Goal: Information Seeking & Learning: Learn about a topic

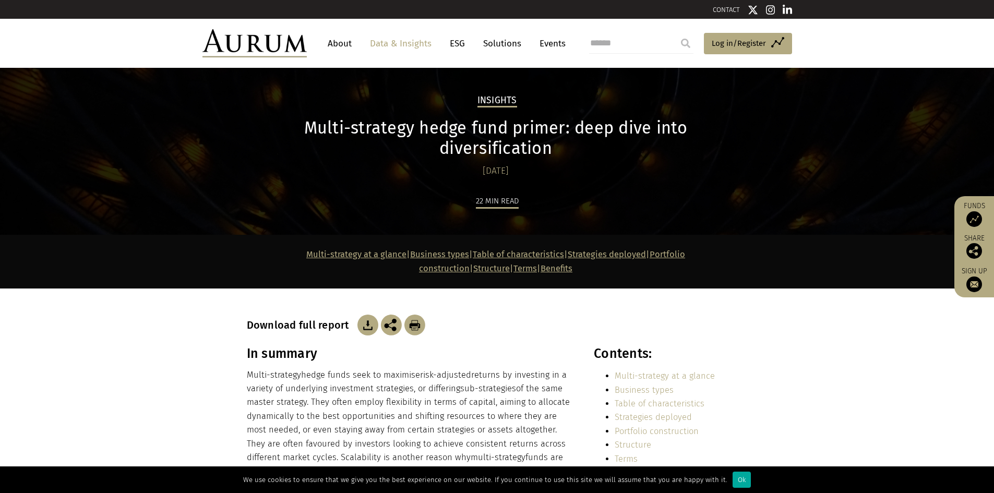
click at [426, 43] on link "Data & Insights" at bounding box center [401, 43] width 72 height 19
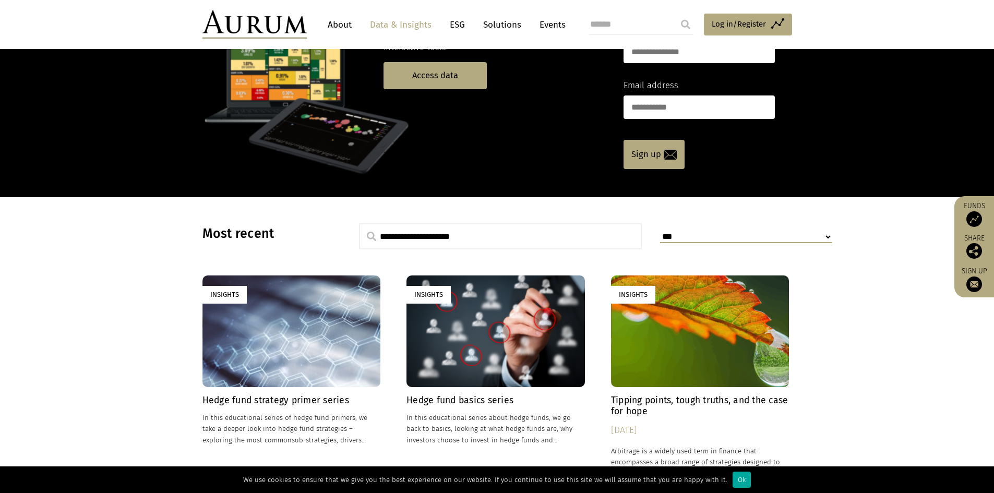
scroll to position [209, 0]
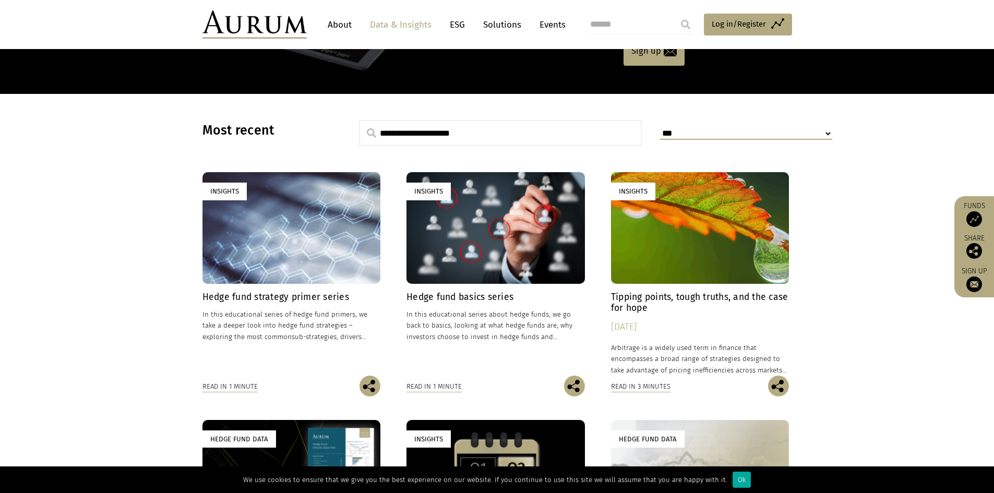
click at [322, 298] on h4 "Hedge fund strategy primer series" at bounding box center [291, 297] width 178 height 11
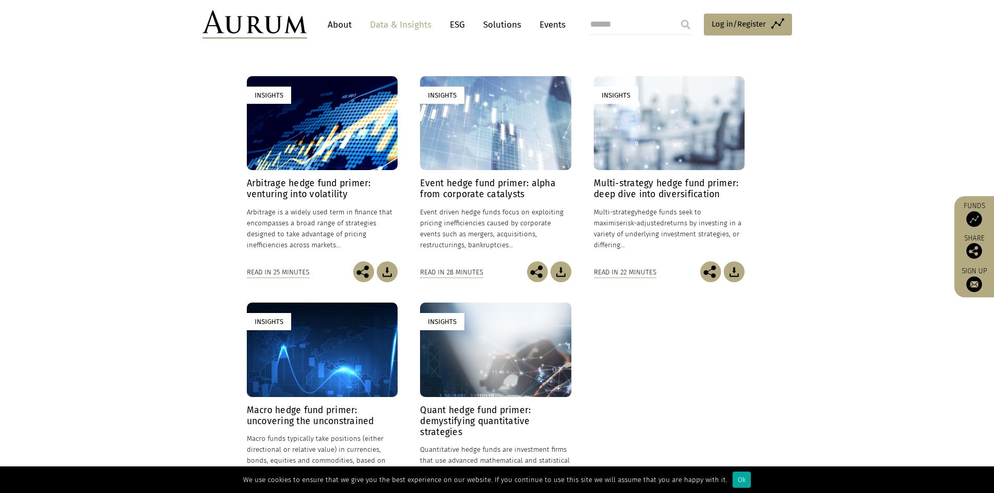
scroll to position [313, 0]
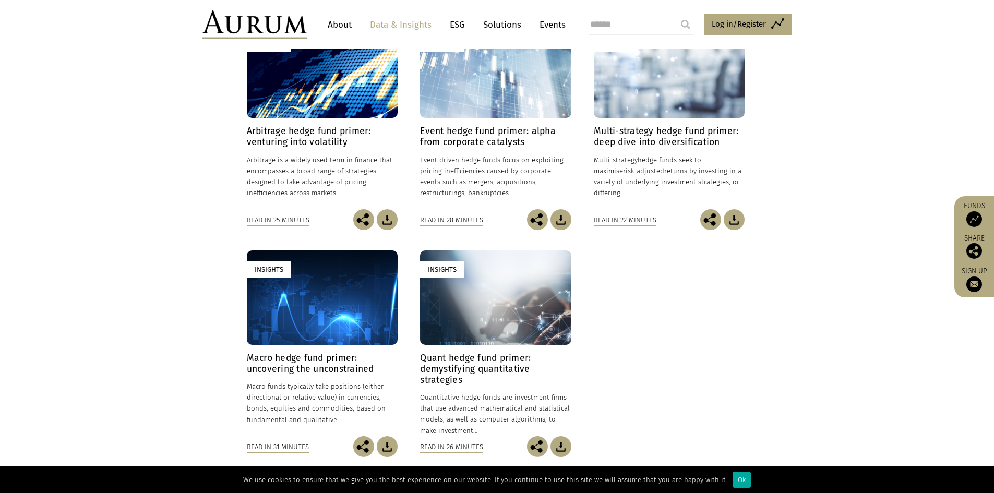
click at [350, 356] on h4 "Macro hedge fund primer: uncovering the unconstrained" at bounding box center [322, 364] width 151 height 22
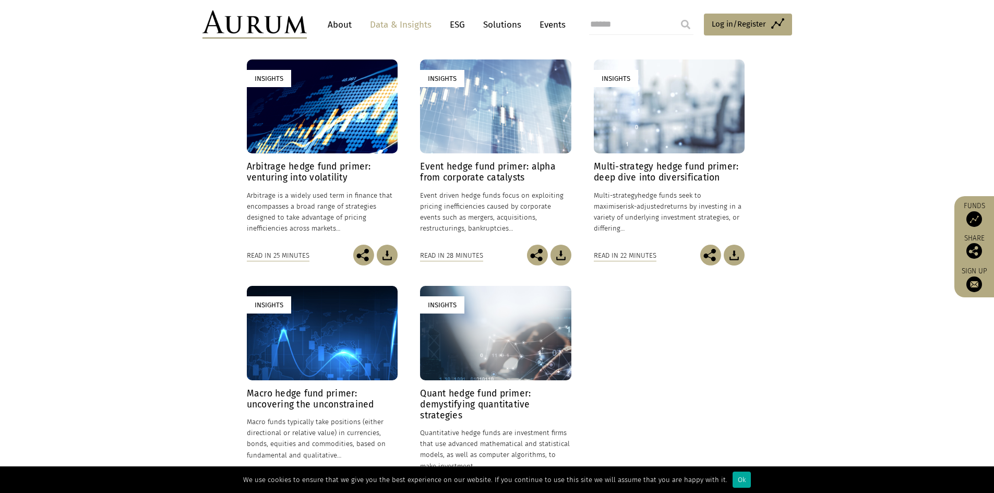
scroll to position [261, 0]
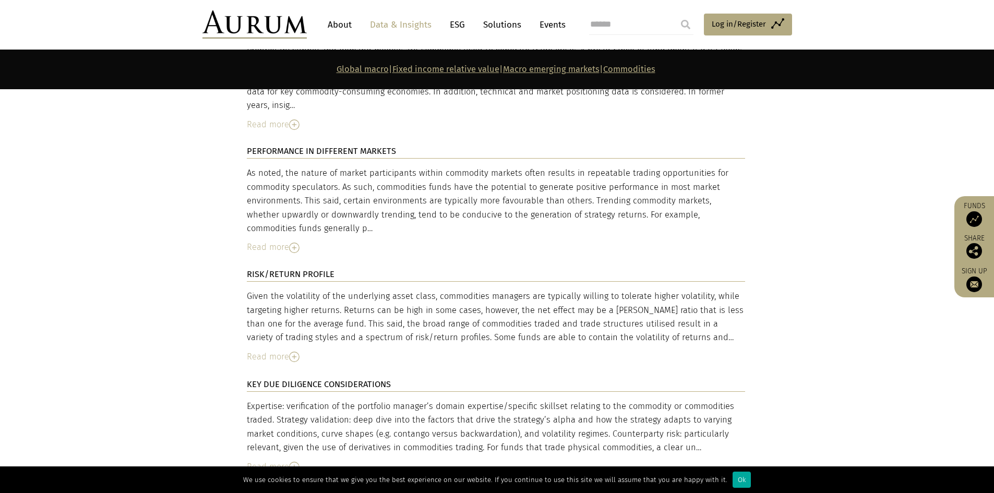
scroll to position [3807, 0]
